Goal: Task Accomplishment & Management: Complete application form

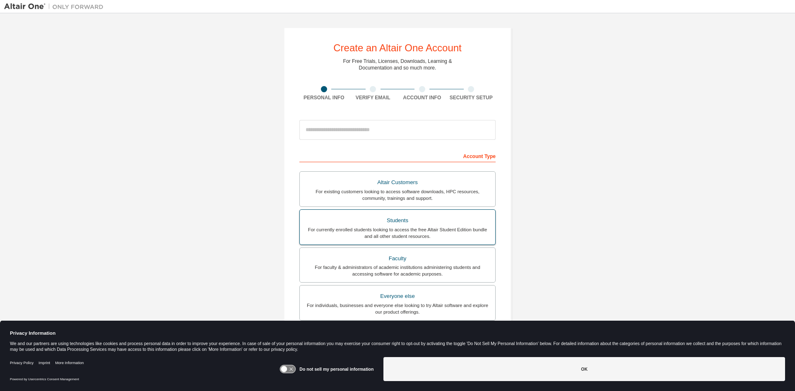
click at [443, 220] on div "Students" at bounding box center [398, 221] width 186 height 12
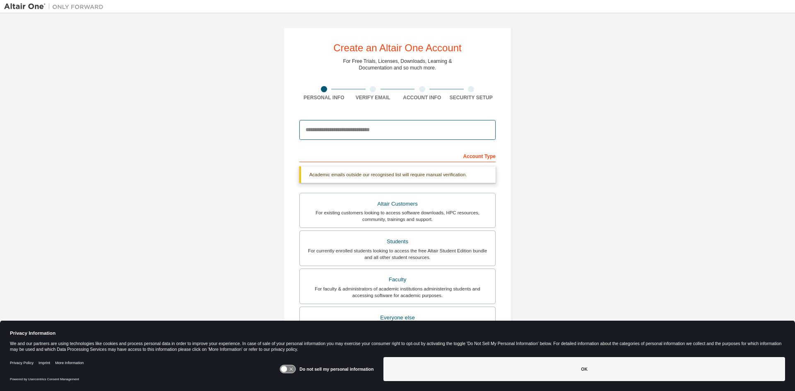
click at [427, 135] on input "email" at bounding box center [397, 130] width 196 height 20
type input "**********"
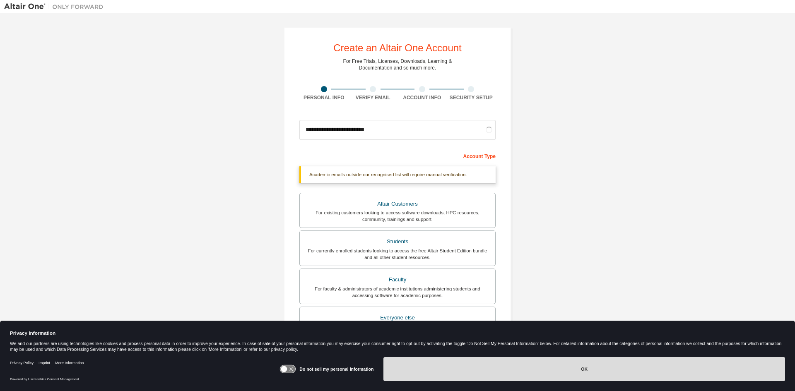
click at [642, 364] on button "OK" at bounding box center [585, 369] width 402 height 24
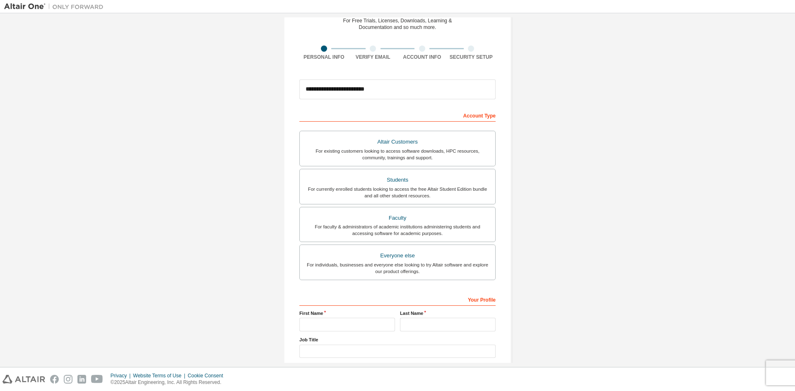
scroll to position [93, 0]
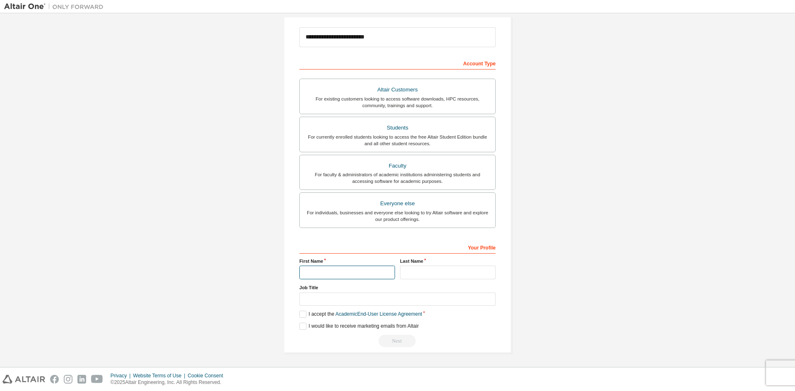
click at [383, 272] on input "text" at bounding box center [347, 273] width 96 height 14
type input "********"
click at [413, 269] on input "text" at bounding box center [448, 273] width 96 height 14
type input "*****"
click at [310, 312] on label "I accept the Academic End-User License Agreement" at bounding box center [360, 314] width 123 height 7
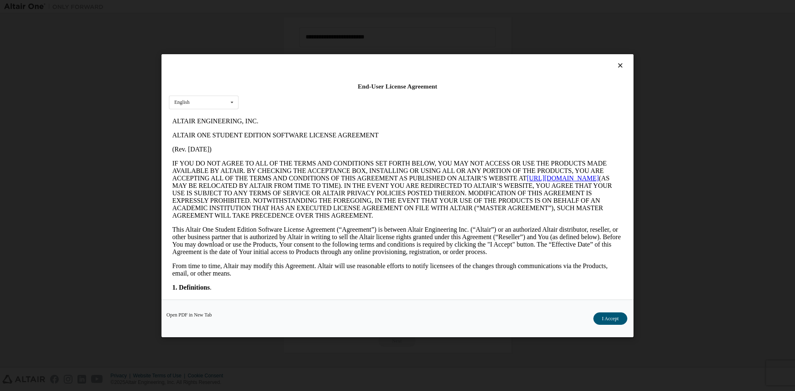
scroll to position [0, 0]
click at [599, 316] on button "I Accept" at bounding box center [611, 318] width 34 height 12
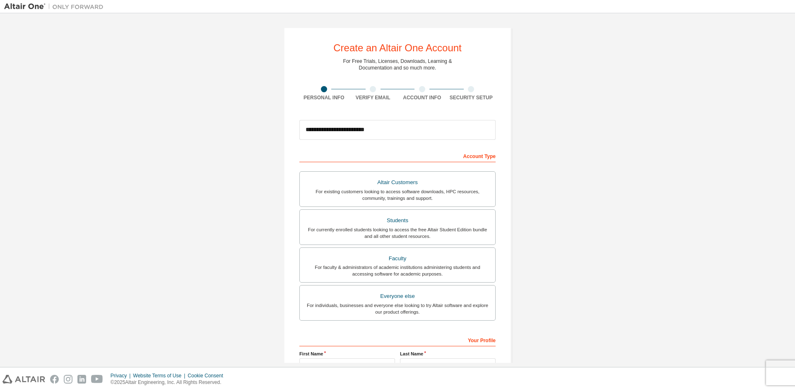
scroll to position [93, 0]
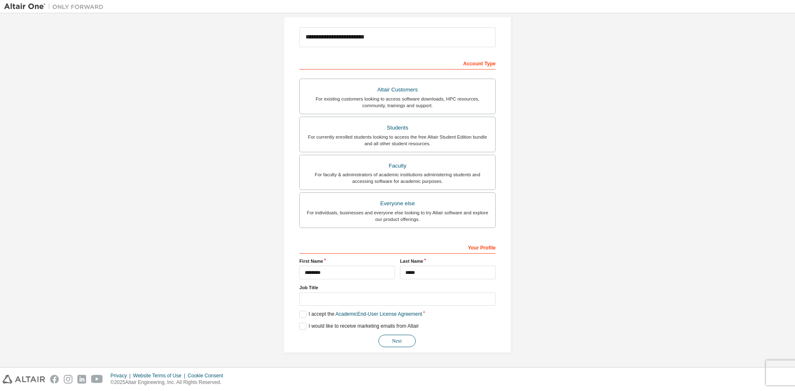
click at [402, 338] on button "Next" at bounding box center [397, 341] width 37 height 12
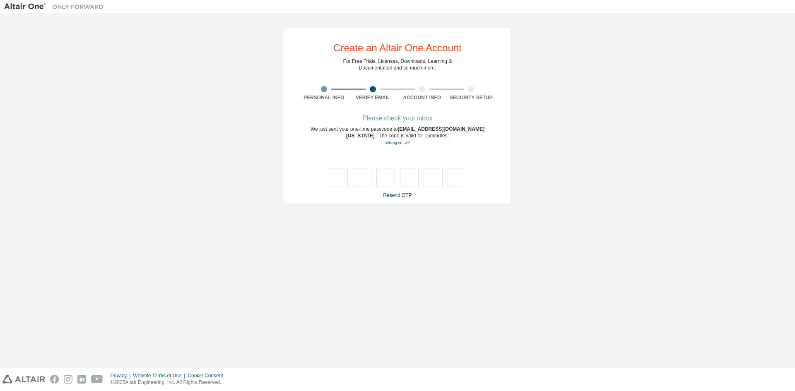
scroll to position [0, 0]
type input "*"
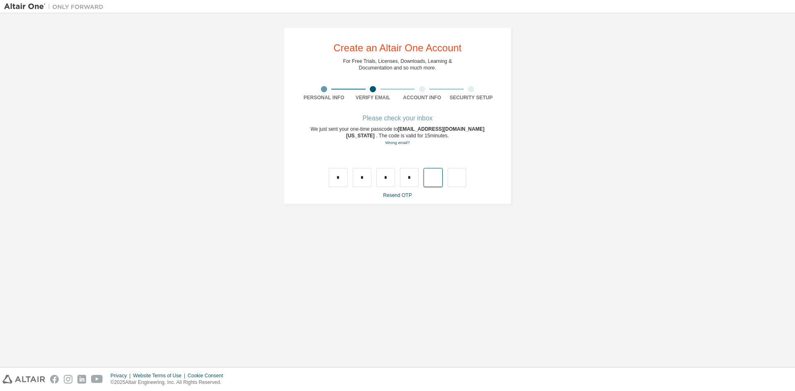
type input "*"
